Goal: Information Seeking & Learning: Learn about a topic

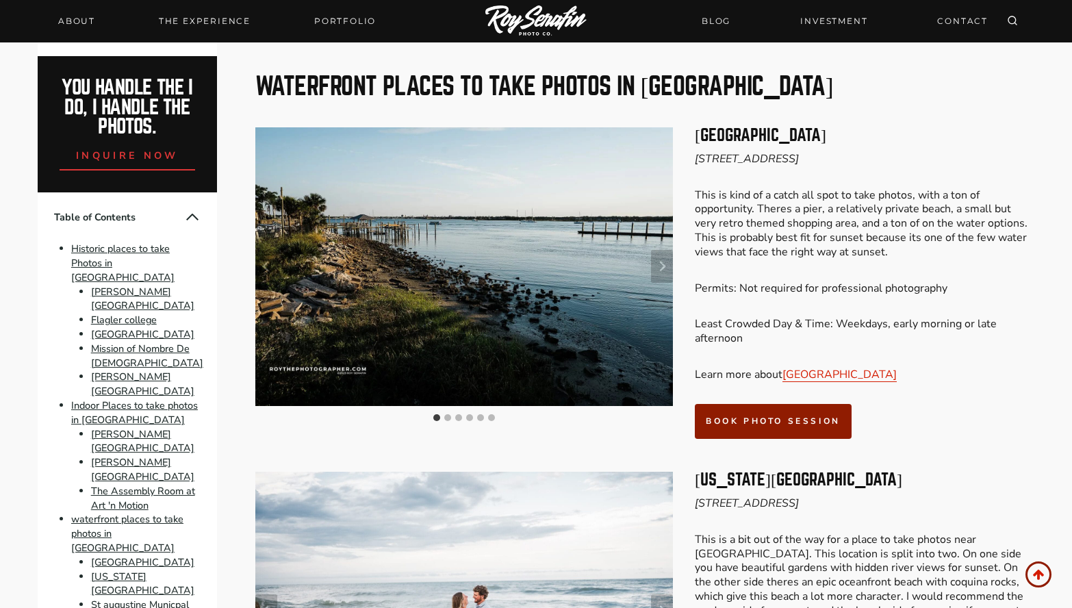
scroll to position [3561, 0]
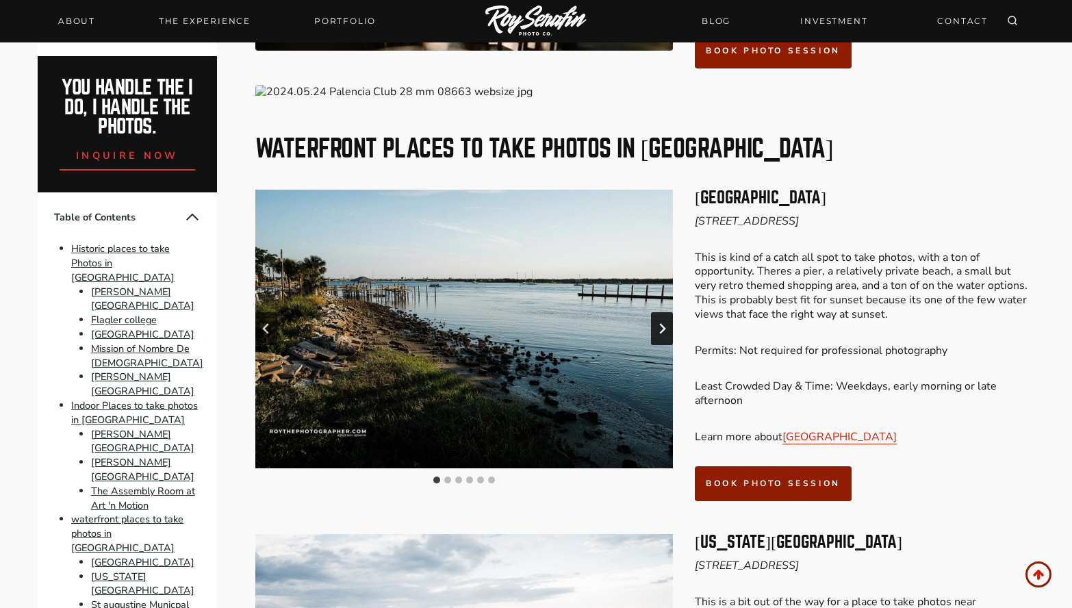
click at [663, 324] on icon "Next slide" at bounding box center [662, 329] width 6 height 10
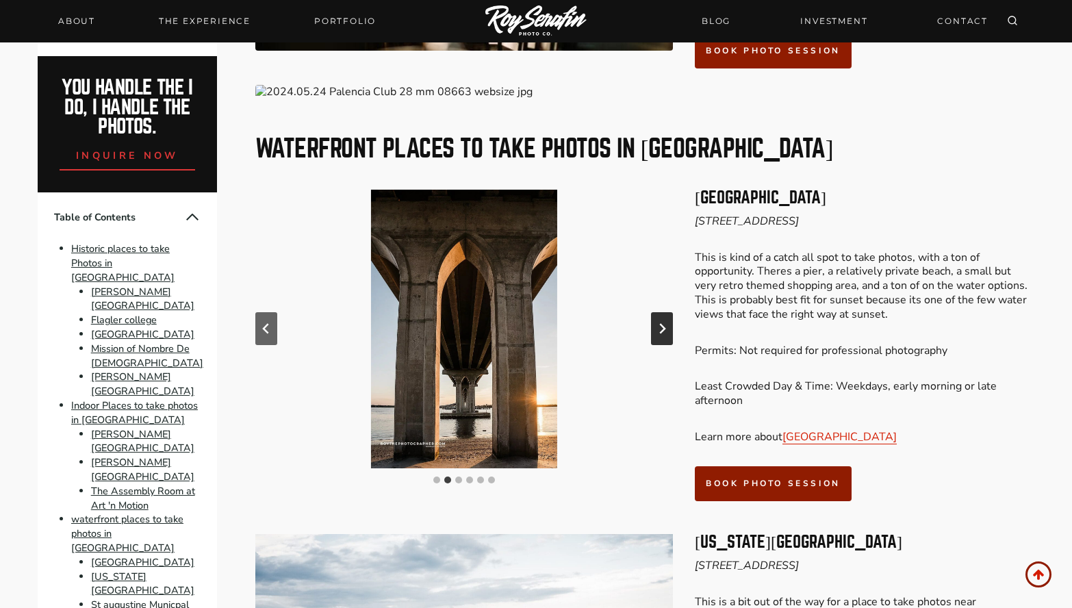
click at [663, 324] on icon "Next slide" at bounding box center [662, 329] width 6 height 10
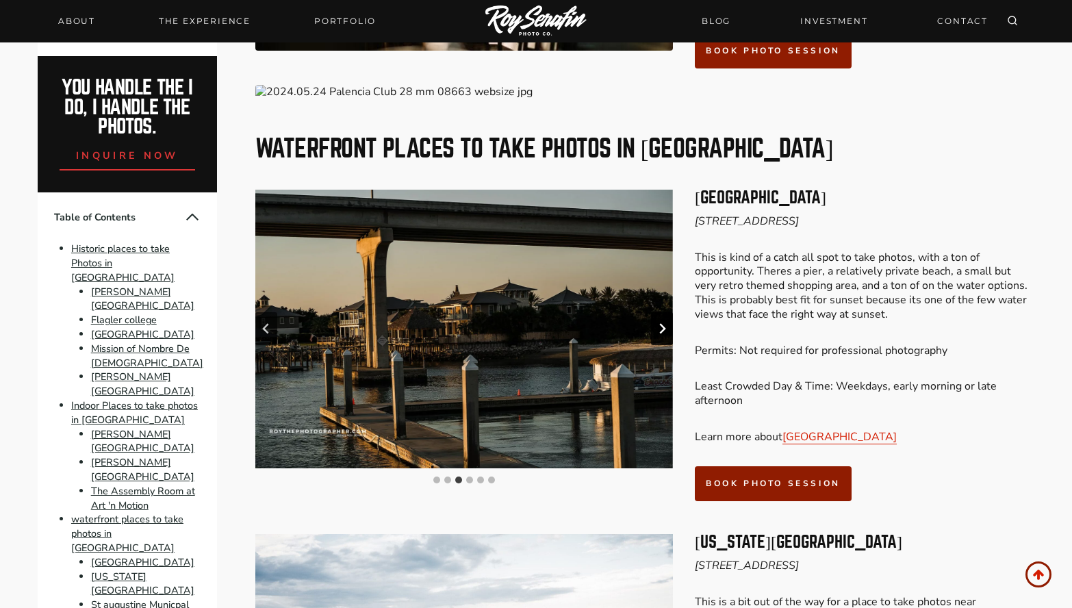
click at [663, 324] on icon "Next slide" at bounding box center [662, 329] width 6 height 10
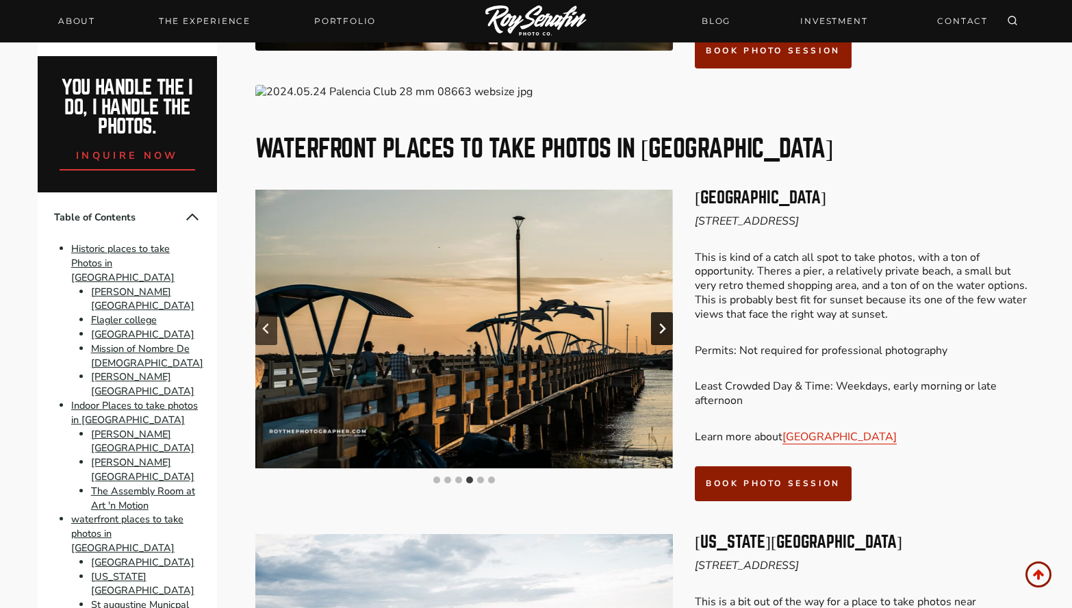
click at [663, 324] on icon "Next slide" at bounding box center [662, 329] width 6 height 10
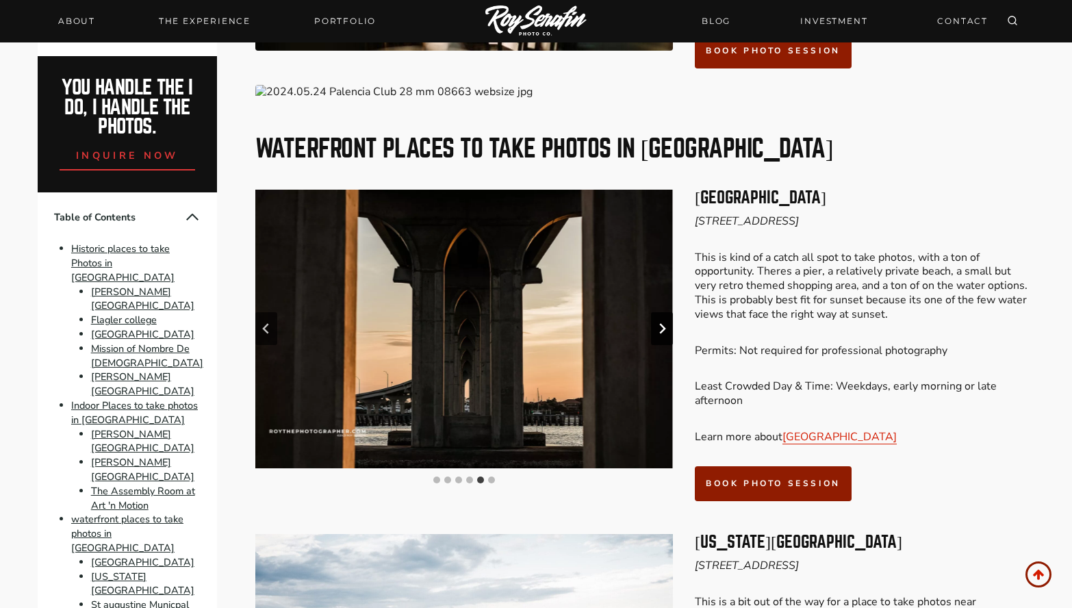
click at [663, 324] on icon "Next slide" at bounding box center [662, 329] width 6 height 10
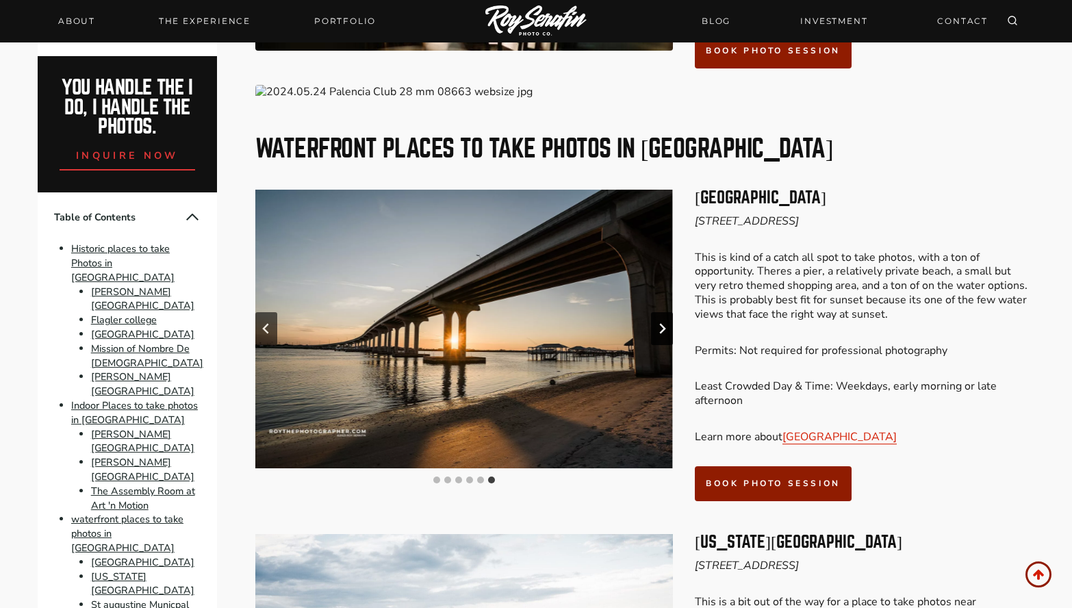
click at [663, 324] on icon "Go to first slide" at bounding box center [662, 329] width 6 height 10
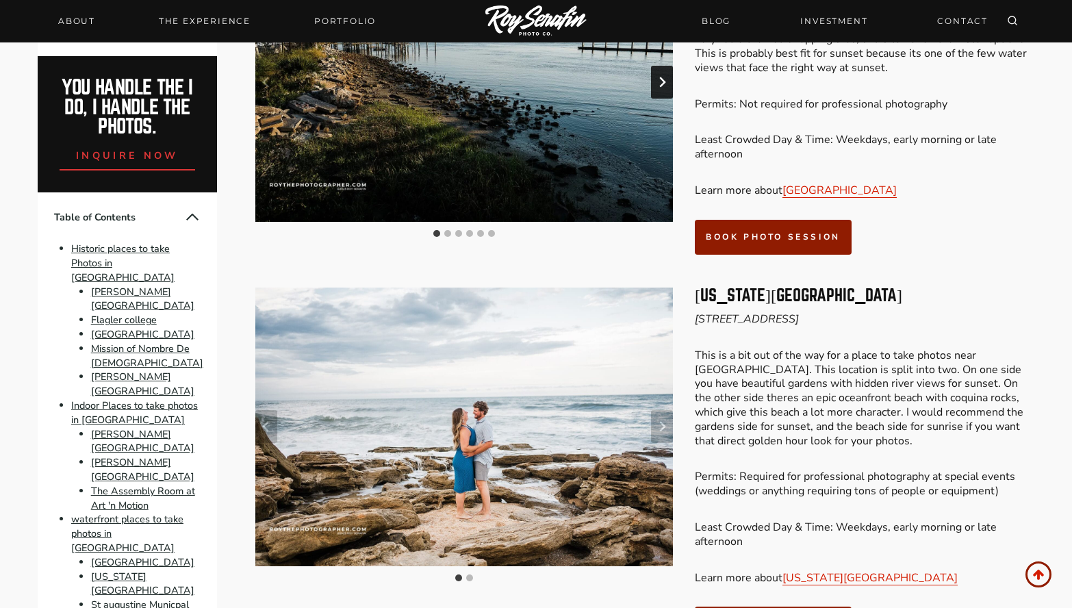
scroll to position [3834, 0]
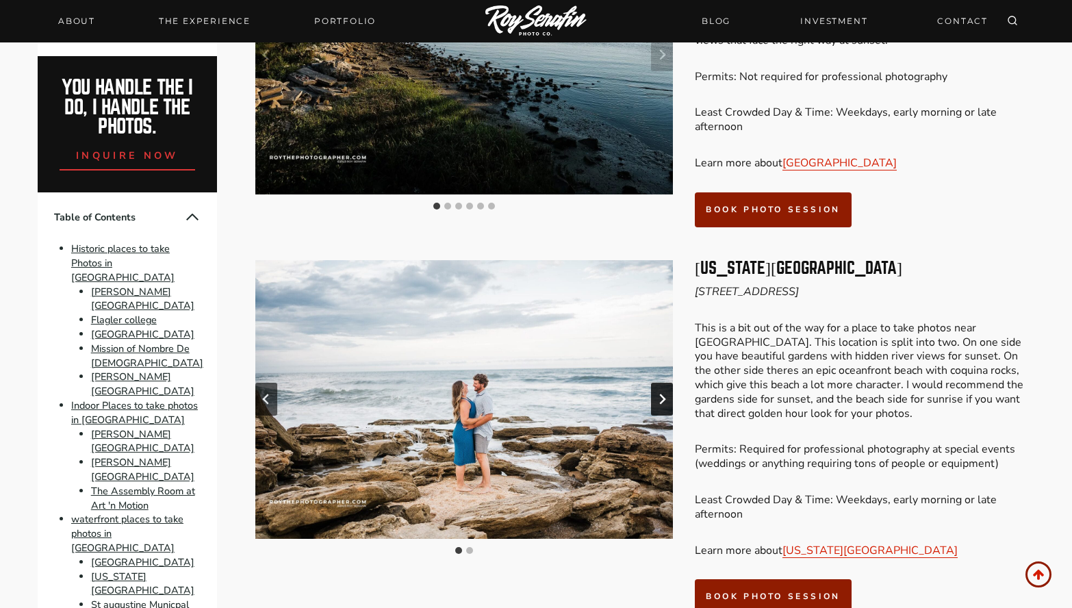
click at [655, 383] on button "Next slide" at bounding box center [662, 399] width 22 height 33
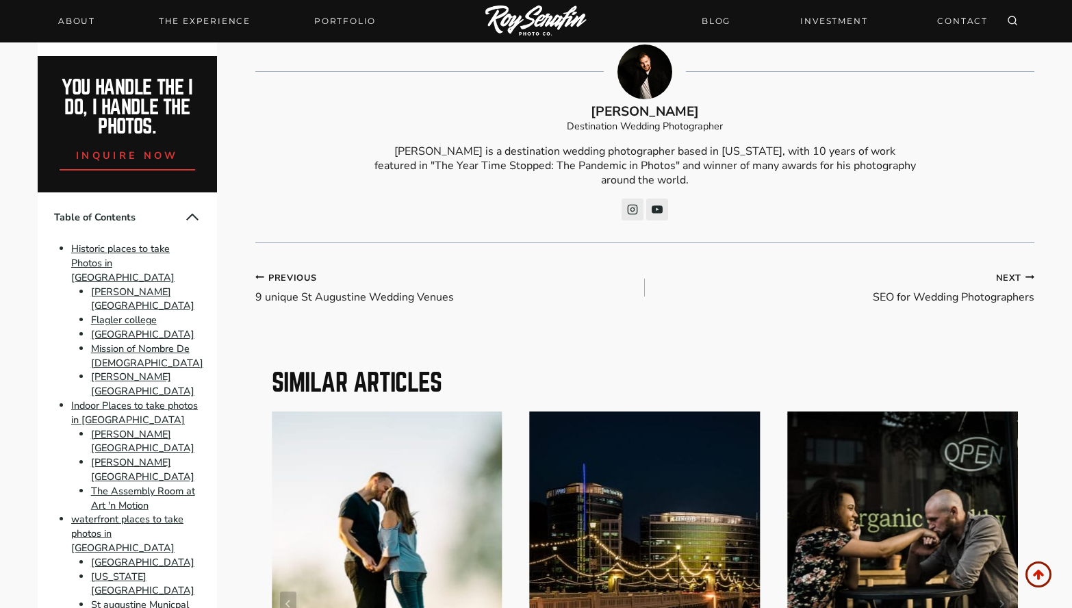
scroll to position [11503, 0]
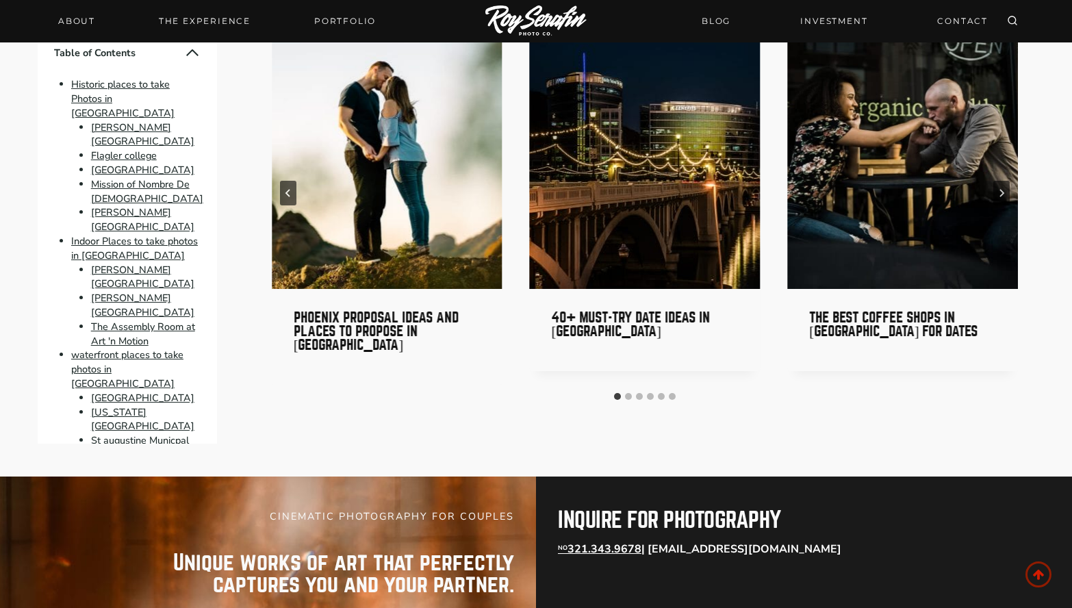
scroll to position [11914, 0]
